Goal: Information Seeking & Learning: Understand process/instructions

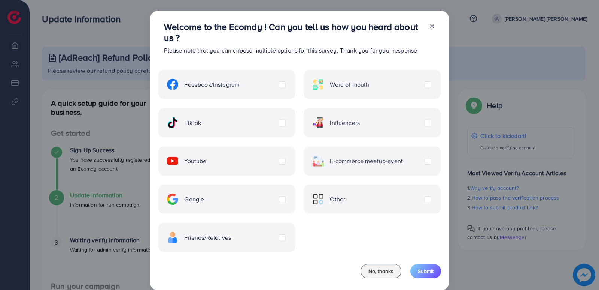
click at [385, 263] on div "No, thanks Submit" at bounding box center [299, 272] width 283 height 28
click at [385, 272] on span "No, thanks" at bounding box center [381, 270] width 25 height 7
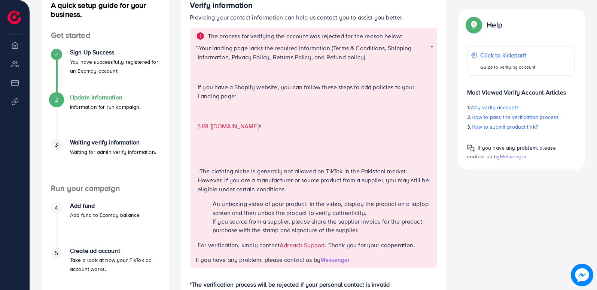
scroll to position [87, 0]
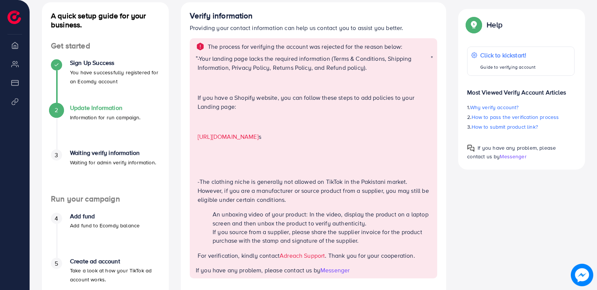
click at [259, 135] on link "[URL][DOMAIN_NAME]" at bounding box center [228, 136] width 61 height 8
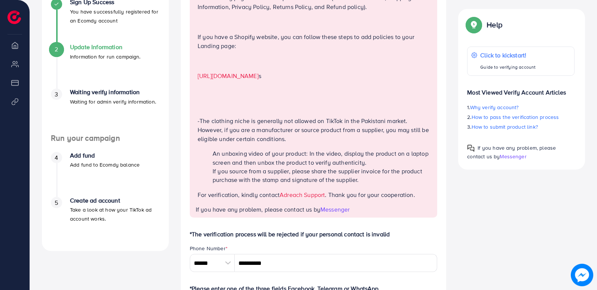
scroll to position [153, 0]
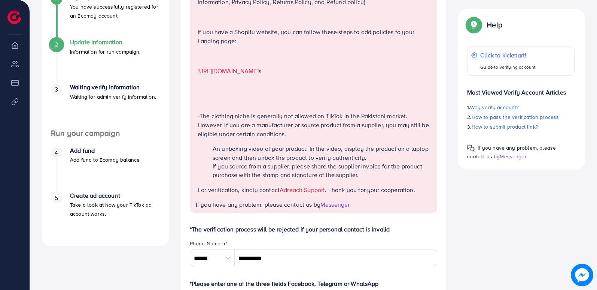
click at [334, 205] on span "Messenger" at bounding box center [335, 204] width 29 height 8
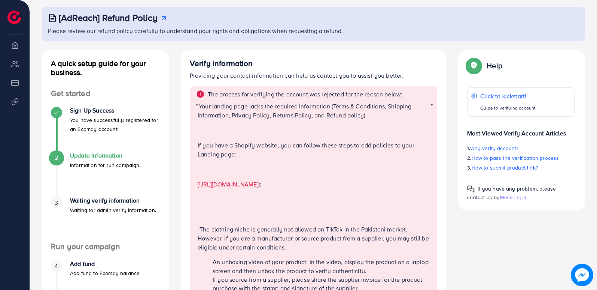
scroll to position [37, 0]
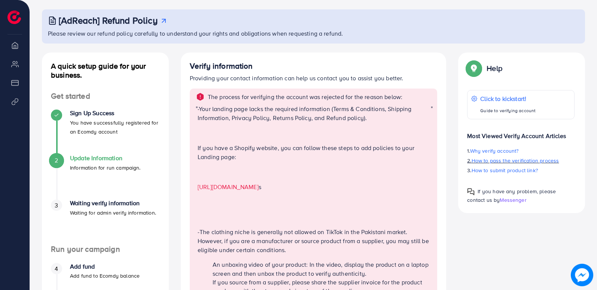
click at [530, 163] on span "How to pass the verification process" at bounding box center [516, 160] width 88 height 7
click at [521, 171] on span "How to submit product link?" at bounding box center [505, 169] width 66 height 7
click at [483, 172] on span "How to submit product link?" at bounding box center [505, 169] width 66 height 7
click at [514, 94] on p "Click to kickstart!" at bounding box center [508, 98] width 56 height 9
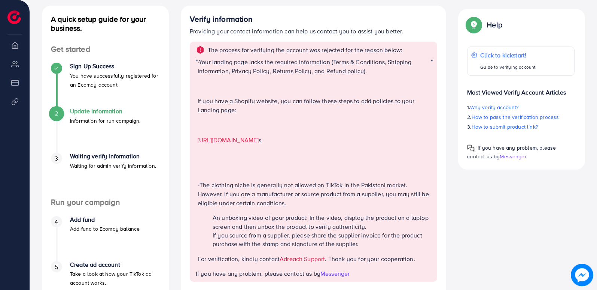
scroll to position [82, 0]
